Goal: Transaction & Acquisition: Purchase product/service

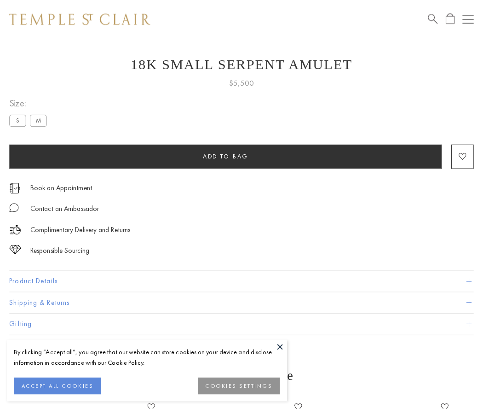
scroll to position [37, 0]
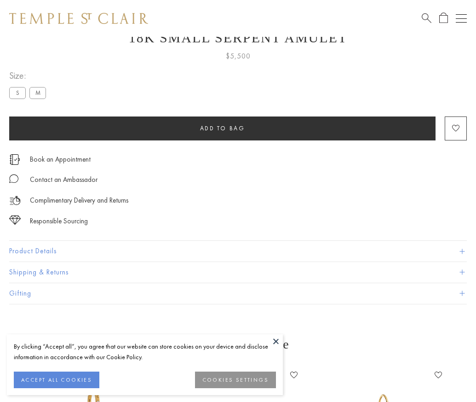
click at [222, 128] on span "Add to bag" at bounding box center [222, 128] width 45 height 8
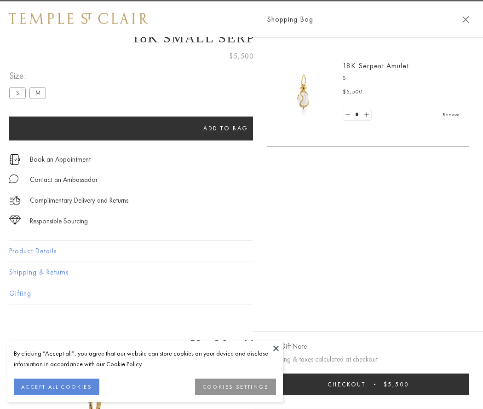
click at [370, 384] on button "Checkout $5,500" at bounding box center [368, 384] width 202 height 22
